Goal: Task Accomplishment & Management: Use online tool/utility

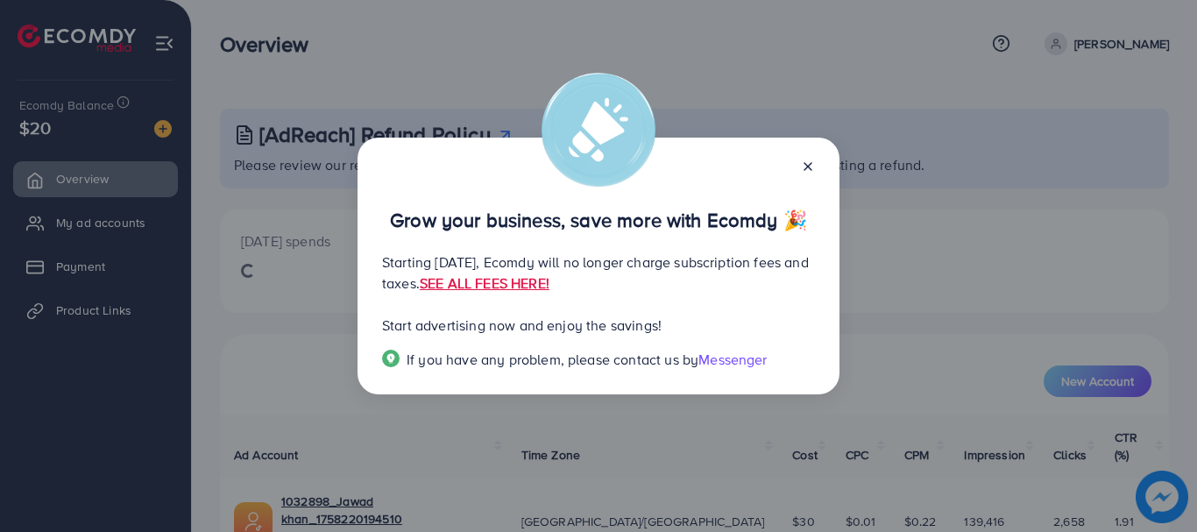
click at [806, 160] on icon at bounding box center [808, 167] width 14 height 14
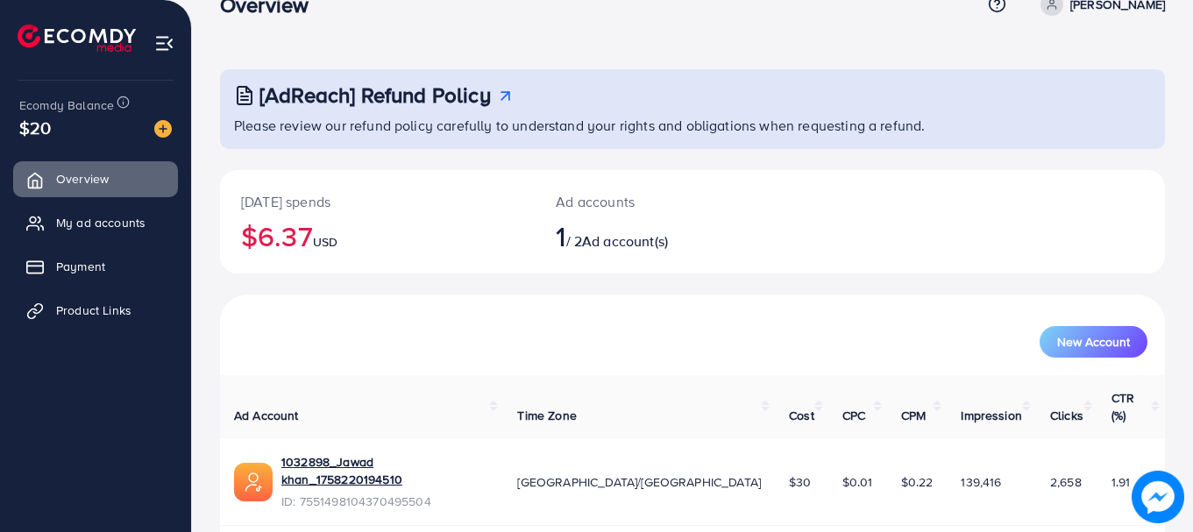
scroll to position [71, 0]
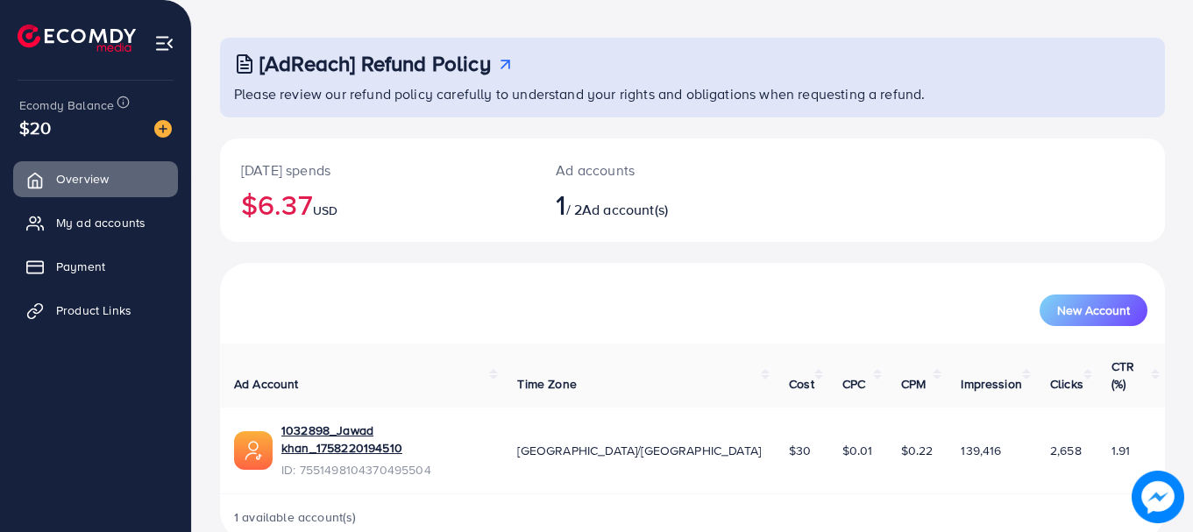
click at [594, 210] on span "Ad account(s)" at bounding box center [625, 209] width 86 height 19
click at [561, 210] on span "1" at bounding box center [561, 204] width 10 height 40
click at [611, 208] on span "Ad account(s)" at bounding box center [625, 209] width 86 height 19
click at [656, 211] on span "Ad account(s)" at bounding box center [625, 209] width 86 height 19
click at [415, 422] on link "1032898_Jawad khan_1758220194510" at bounding box center [385, 440] width 208 height 36
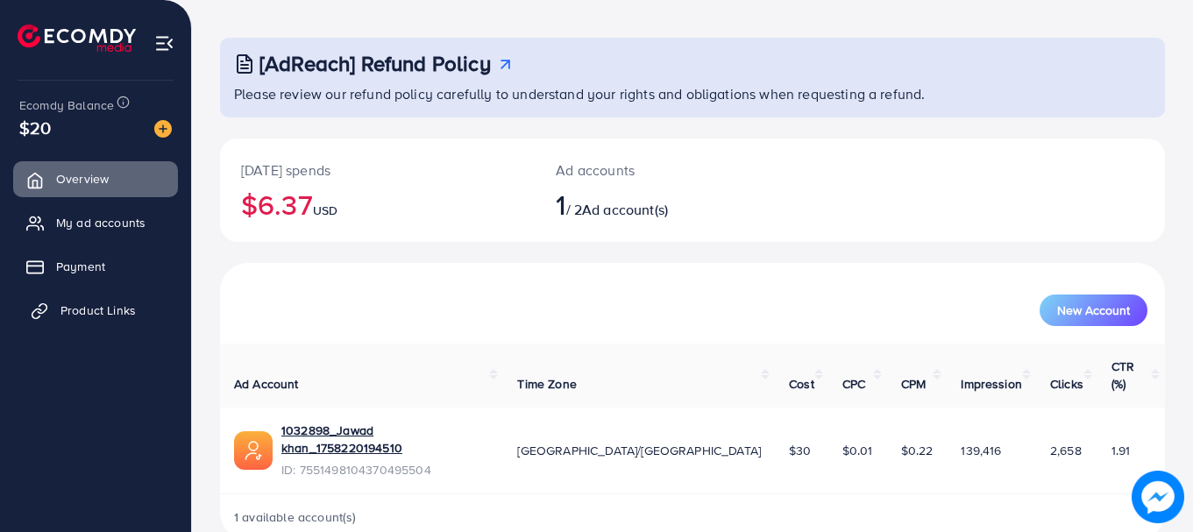
click at [102, 311] on span "Product Links" at bounding box center [97, 311] width 75 height 18
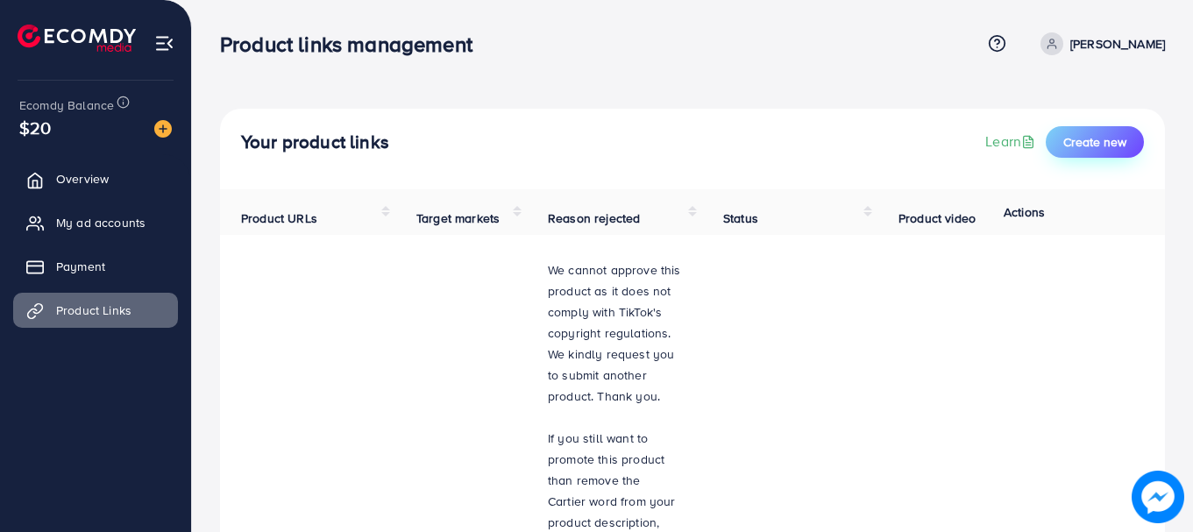
click at [1096, 133] on span "Create new" at bounding box center [1094, 142] width 63 height 18
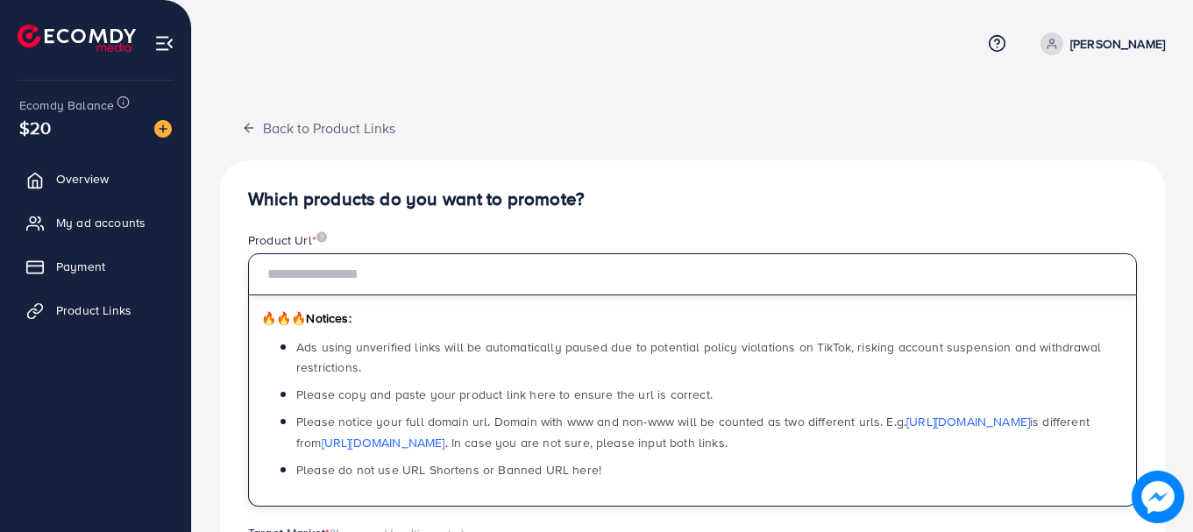
click at [621, 286] on input "text" at bounding box center [692, 274] width 889 height 42
click at [386, 268] on input "text" at bounding box center [692, 274] width 889 height 42
paste input "**********"
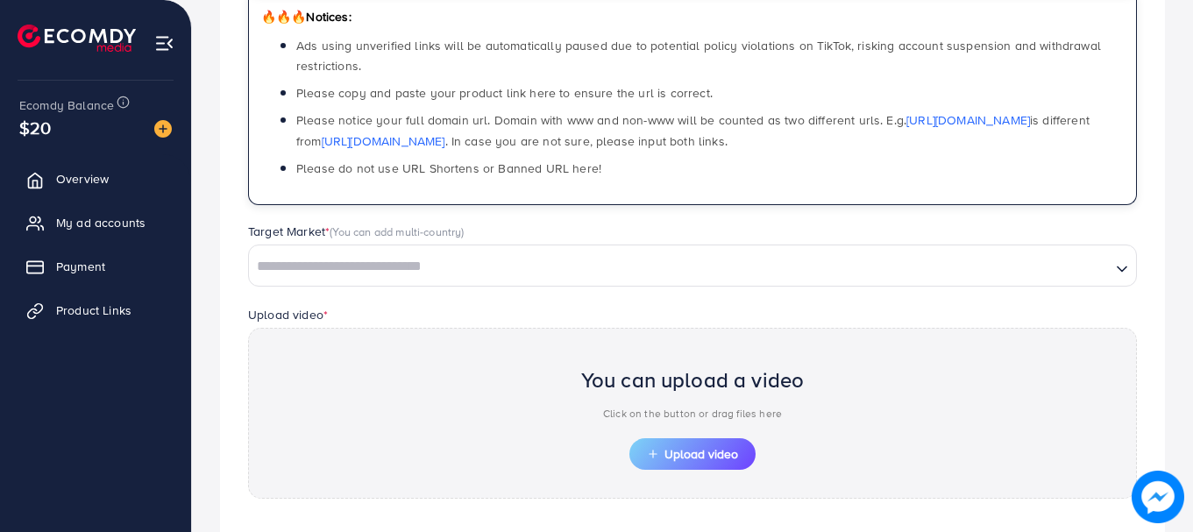
scroll to position [317, 0]
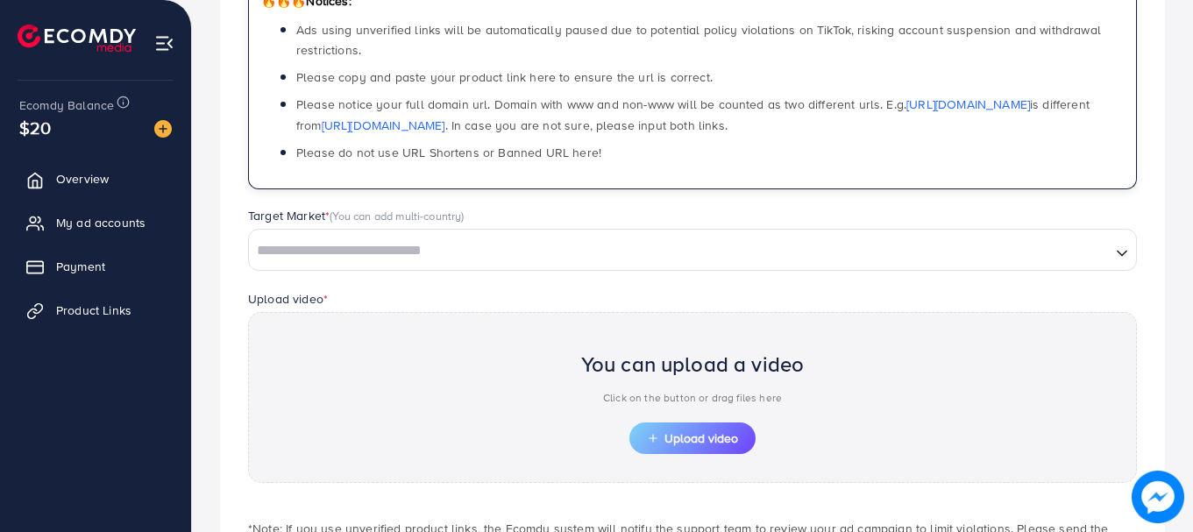
type input "**********"
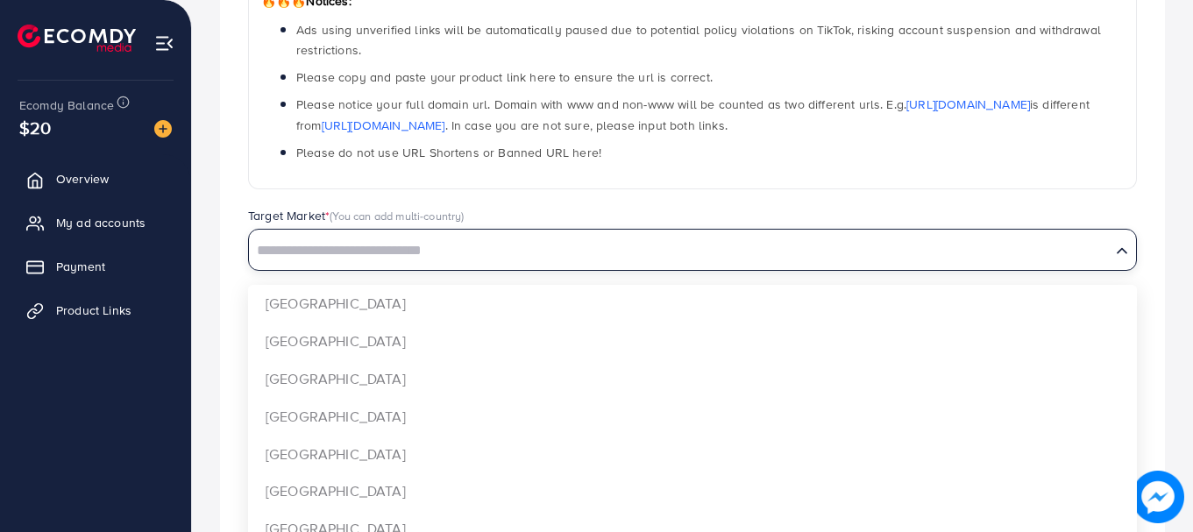
click at [946, 234] on div "Search for option" at bounding box center [680, 249] width 862 height 31
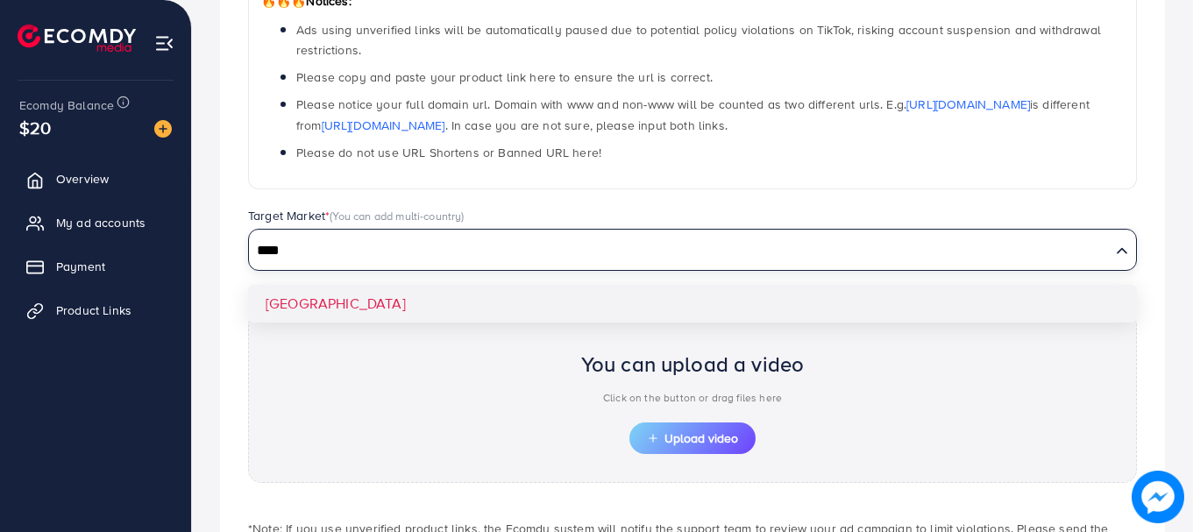
type input "****"
click at [832, 311] on div "**********" at bounding box center [692, 242] width 945 height 798
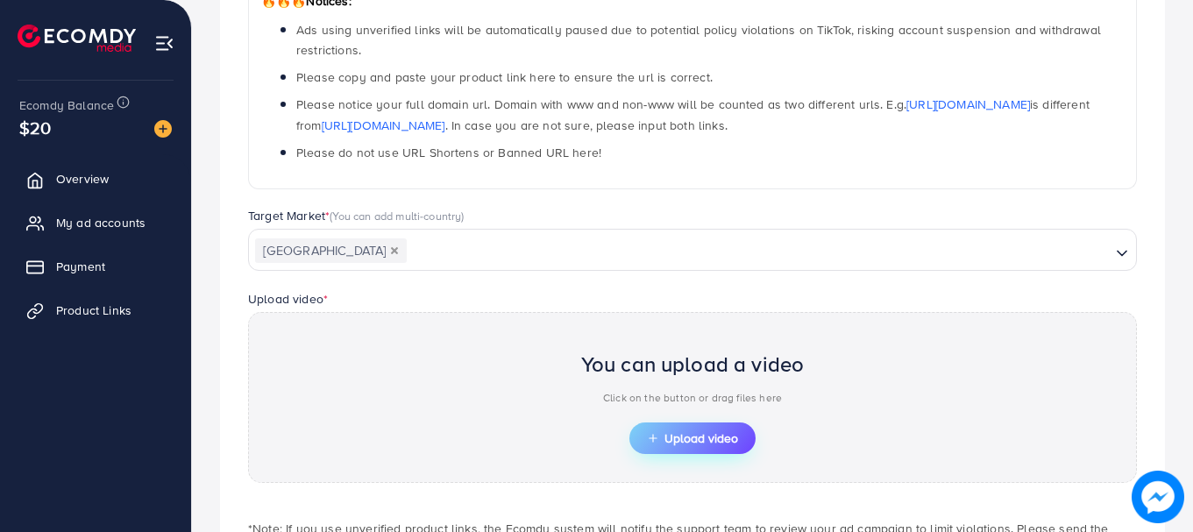
click at [695, 440] on span "Upload video" at bounding box center [692, 438] width 91 height 12
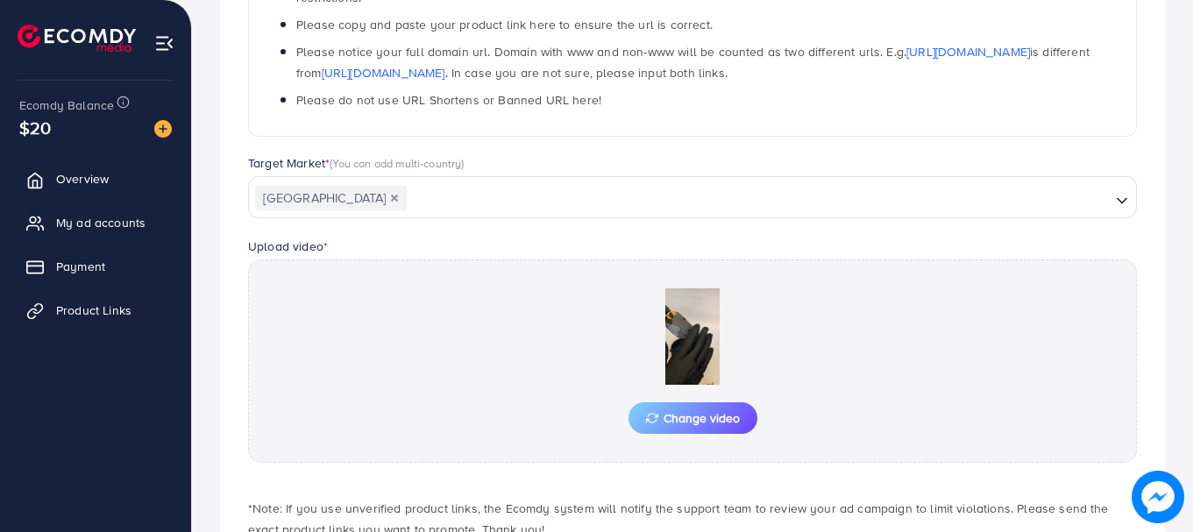
scroll to position [487, 0]
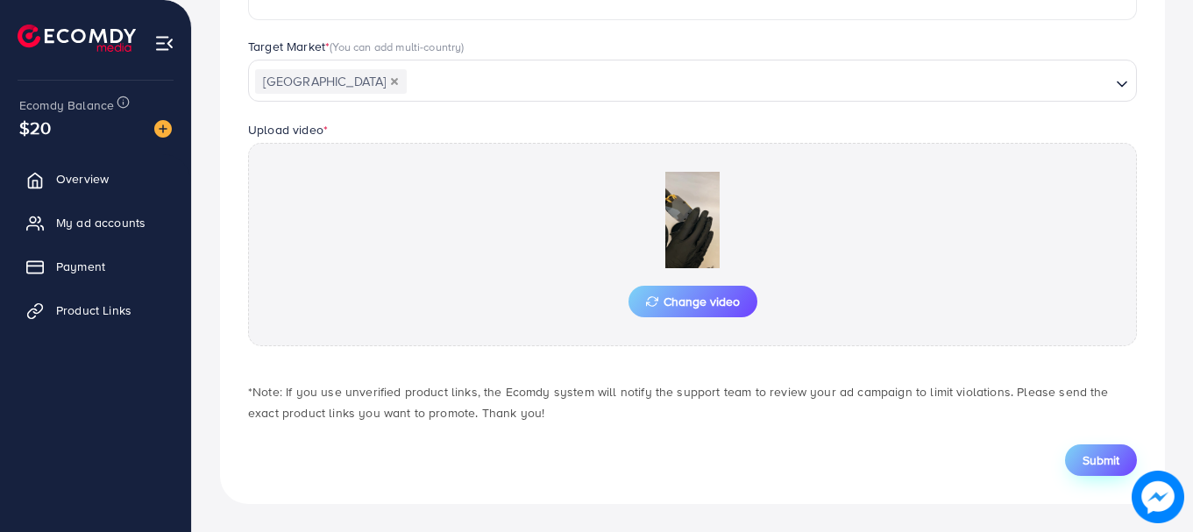
click at [1108, 454] on span "Submit" at bounding box center [1101, 460] width 37 height 18
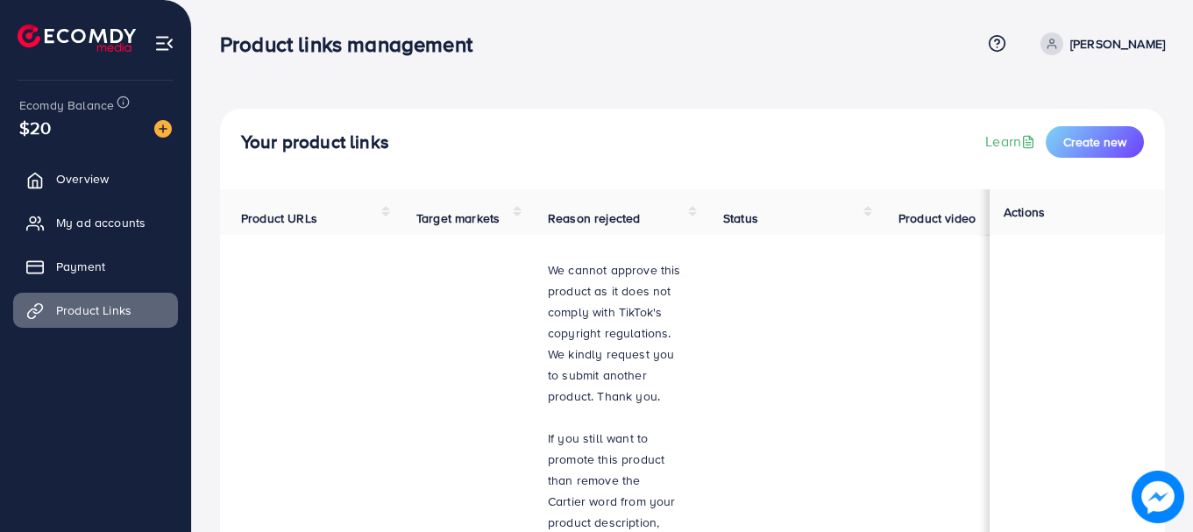
drag, startPoint x: 1197, startPoint y: 46, endPoint x: 1159, endPoint y: 98, distance: 64.0
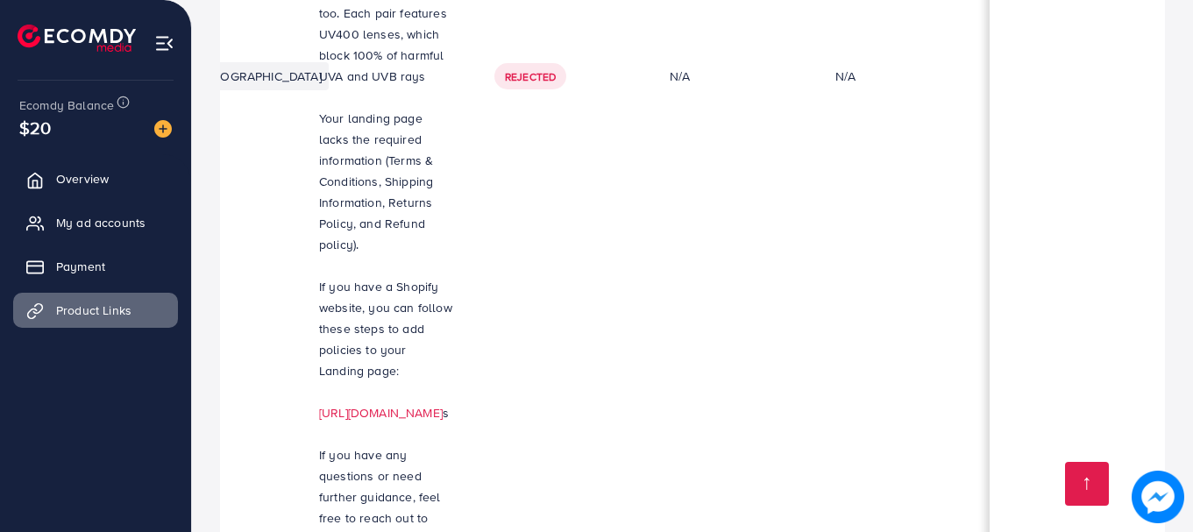
scroll to position [0, 531]
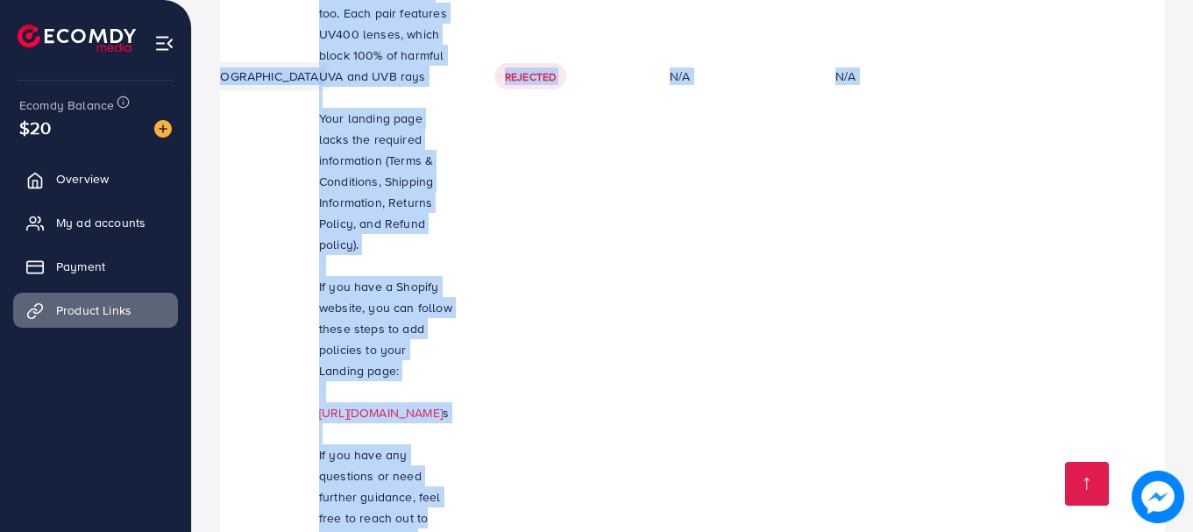
drag, startPoint x: 838, startPoint y: 447, endPoint x: 755, endPoint y: 450, distance: 83.3
